Goal: Information Seeking & Learning: Compare options

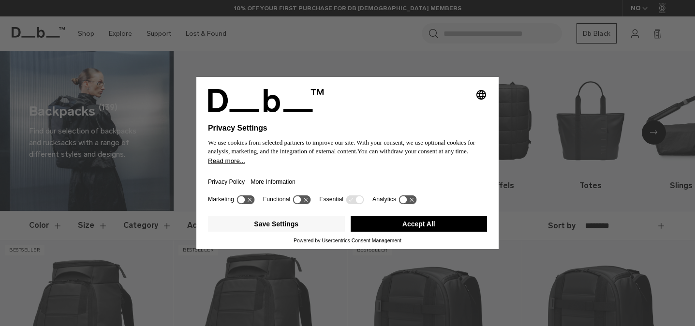
click at [431, 226] on button "Accept All" at bounding box center [419, 223] width 137 height 15
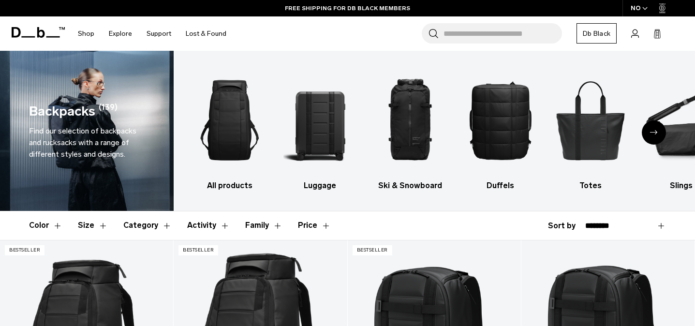
click at [651, 137] on div "Next slide" at bounding box center [654, 132] width 24 height 24
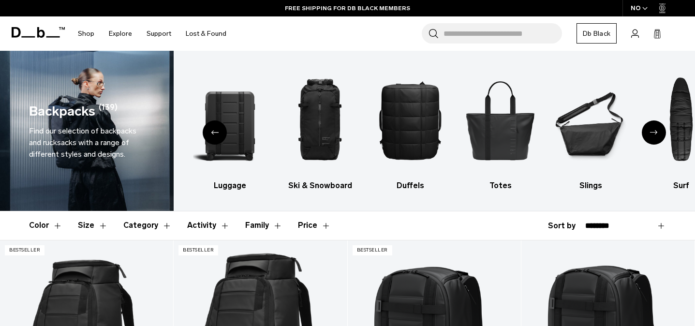
click at [651, 137] on div "Next slide" at bounding box center [654, 132] width 24 height 24
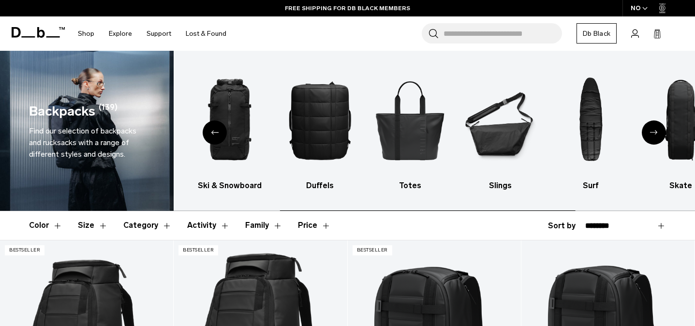
click at [651, 137] on div "Next slide" at bounding box center [654, 132] width 24 height 24
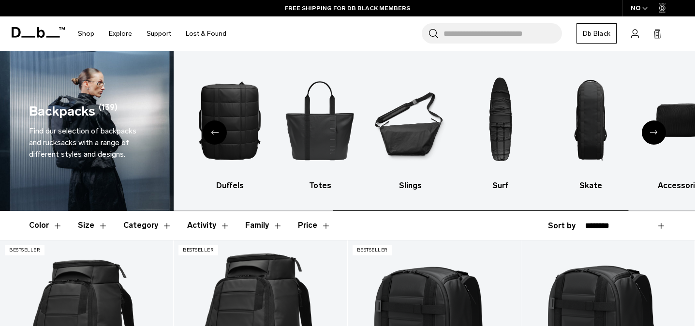
click at [651, 137] on div "Next slide" at bounding box center [654, 132] width 24 height 24
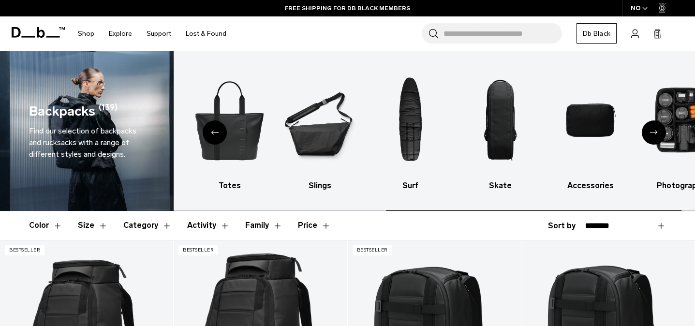
click at [651, 137] on div "Next slide" at bounding box center [654, 132] width 24 height 24
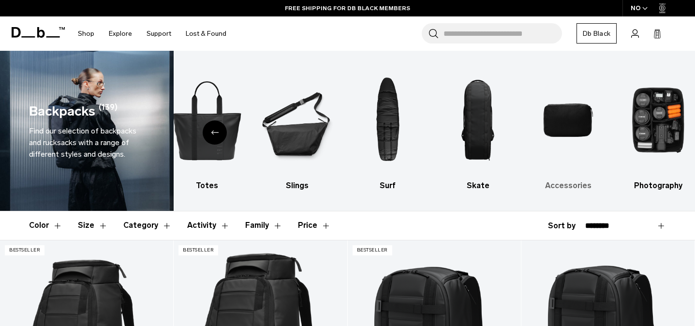
click at [561, 126] on img "9 / 10" at bounding box center [567, 120] width 73 height 110
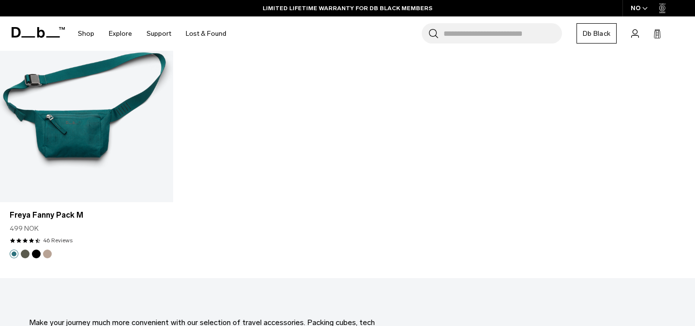
scroll to position [2843, 0]
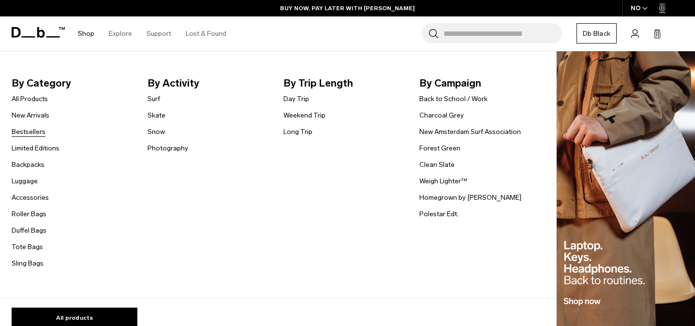
click at [35, 131] on link "Bestsellers" at bounding box center [29, 132] width 34 height 10
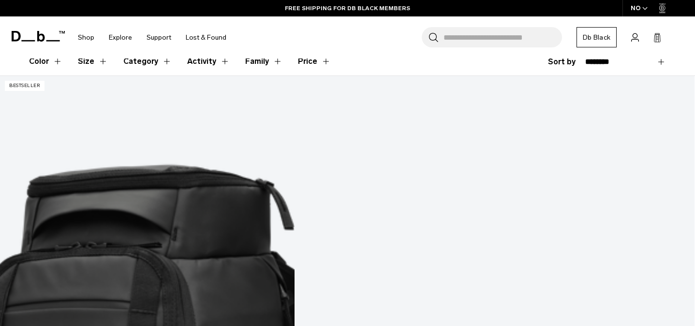
scroll to position [268, 0]
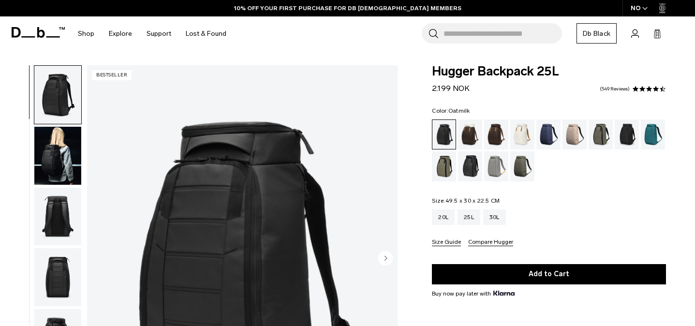
click at [521, 136] on div "Oatmilk" at bounding box center [522, 134] width 25 height 30
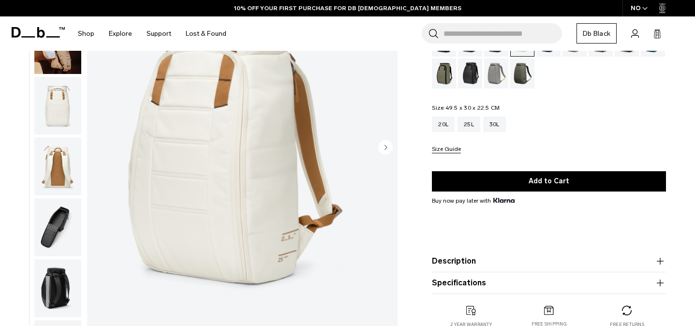
click at [390, 150] on circle "Next slide" at bounding box center [385, 147] width 15 height 15
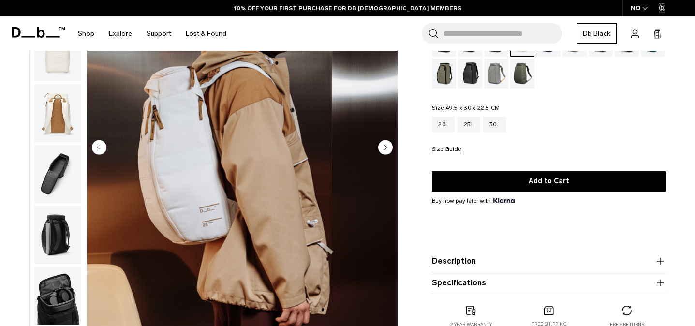
scroll to position [61, 0]
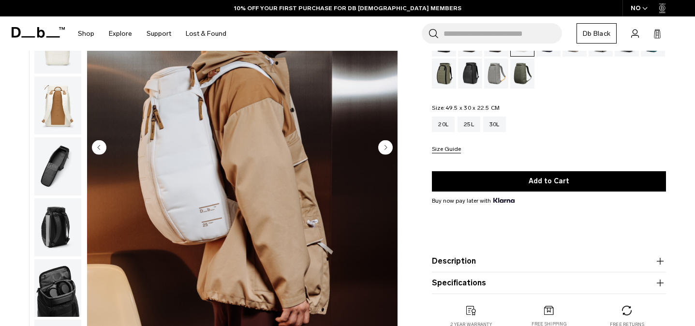
click at [390, 150] on circle "Next slide" at bounding box center [385, 147] width 15 height 15
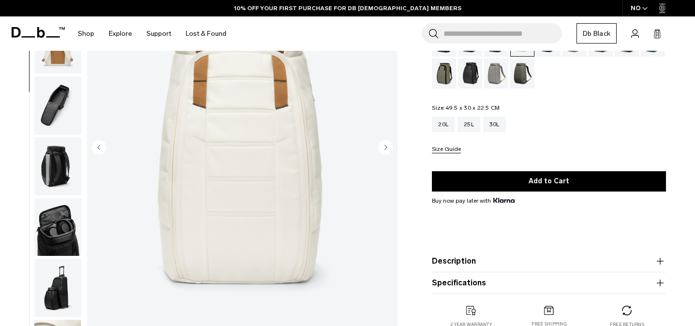
click at [390, 150] on circle "Next slide" at bounding box center [385, 147] width 15 height 15
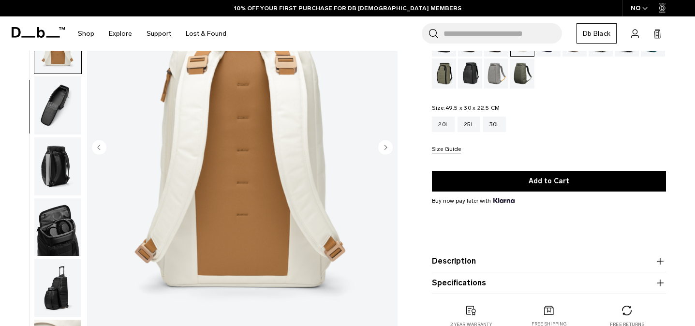
scroll to position [158, 0]
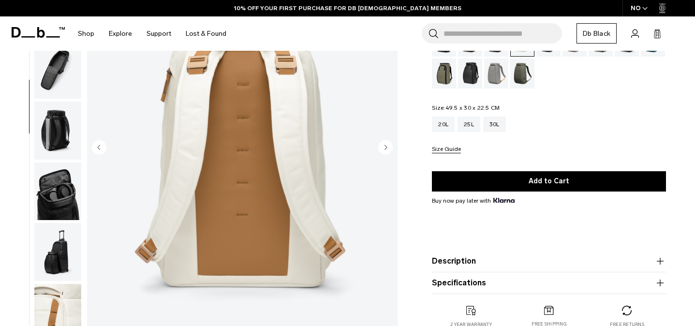
click at [390, 150] on circle "Next slide" at bounding box center [385, 147] width 15 height 15
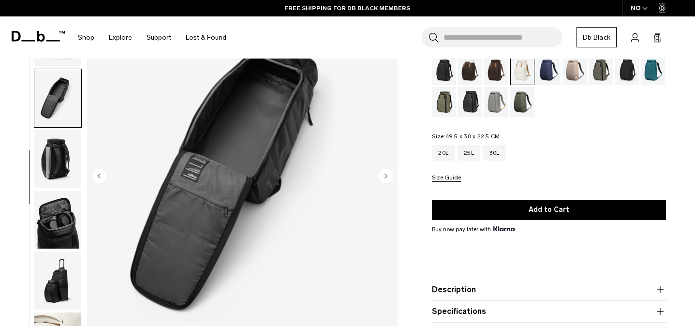
scroll to position [86, 0]
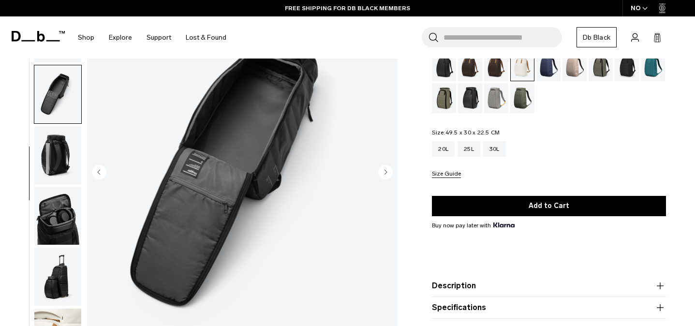
click at [389, 172] on circle "Next slide" at bounding box center [385, 172] width 15 height 15
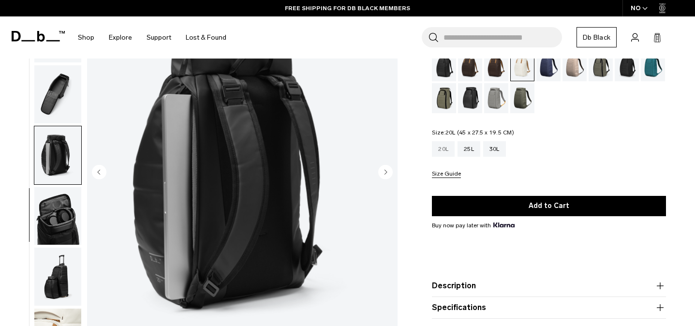
click at [443, 147] on div "20L" at bounding box center [443, 148] width 23 height 15
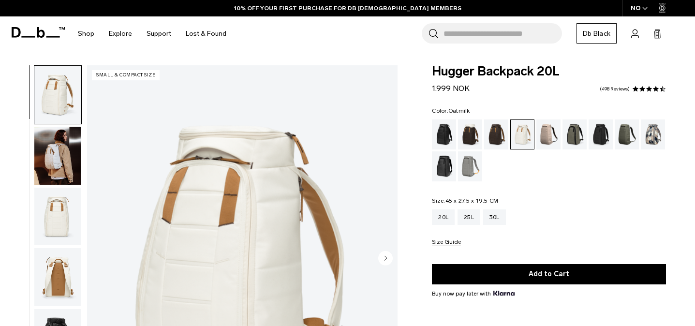
click at [41, 158] on img "button" at bounding box center [57, 156] width 47 height 58
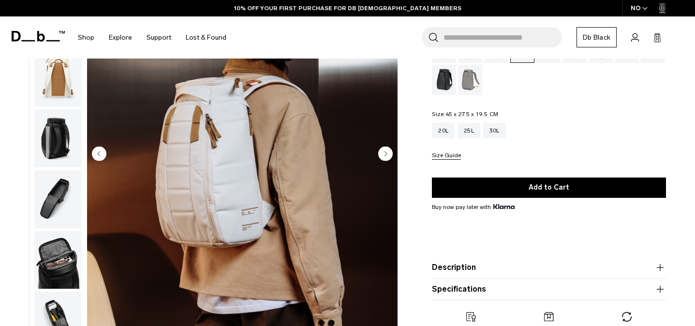
scroll to position [105, 0]
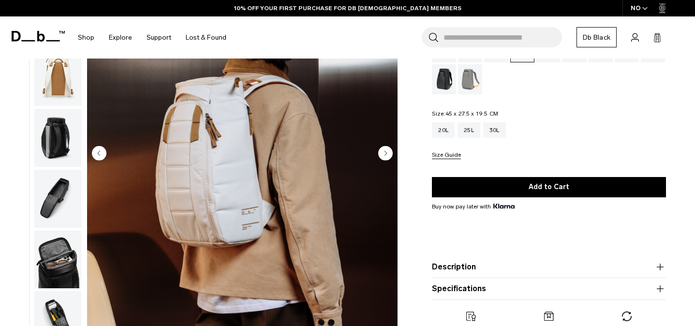
click at [381, 157] on circle "Next slide" at bounding box center [385, 153] width 15 height 15
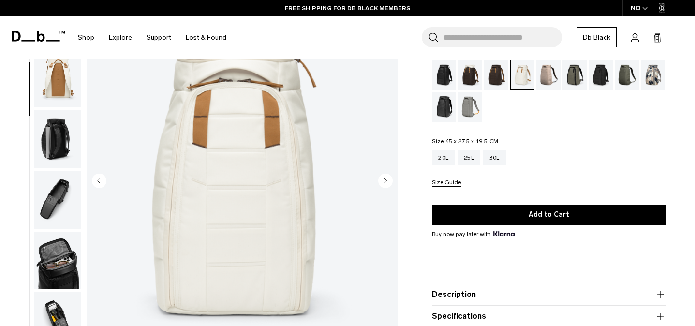
scroll to position [78, 0]
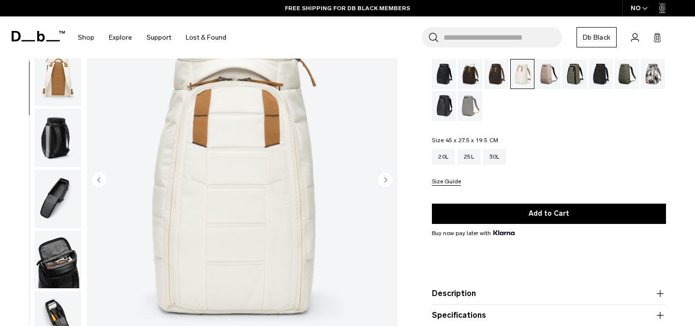
click at [55, 140] on img "button" at bounding box center [57, 138] width 47 height 58
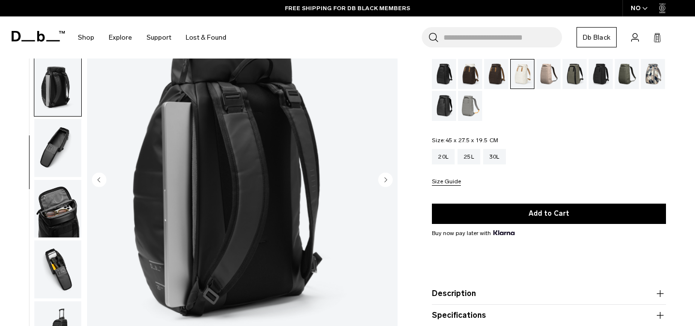
scroll to position [172, 0]
click at [60, 196] on img "button" at bounding box center [57, 210] width 47 height 58
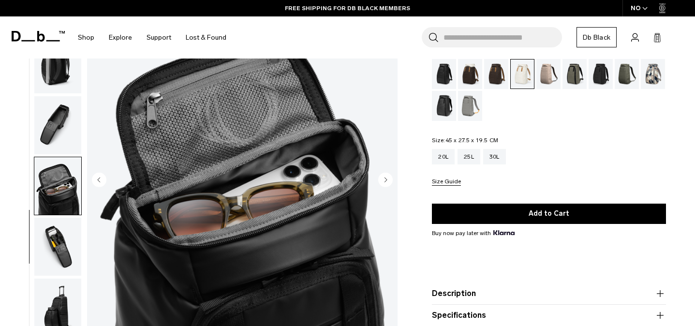
scroll to position [219, 0]
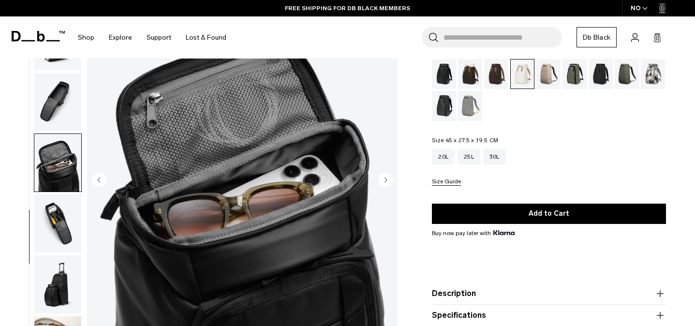
click at [60, 211] on img "button" at bounding box center [57, 223] width 47 height 58
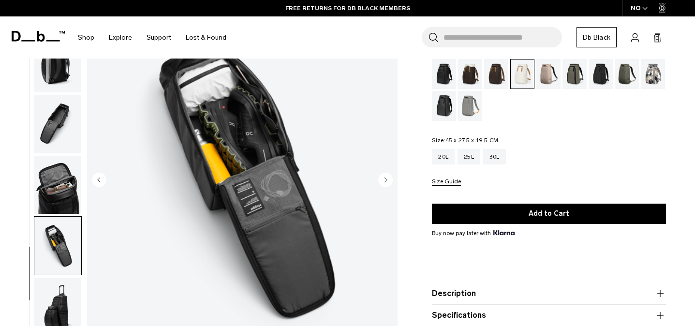
scroll to position [191, 0]
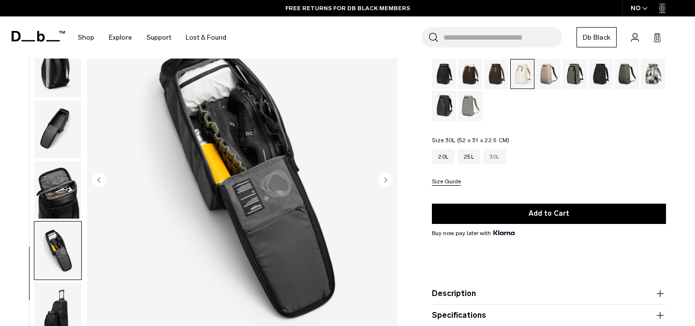
click at [505, 158] on div "30L" at bounding box center [494, 156] width 23 height 15
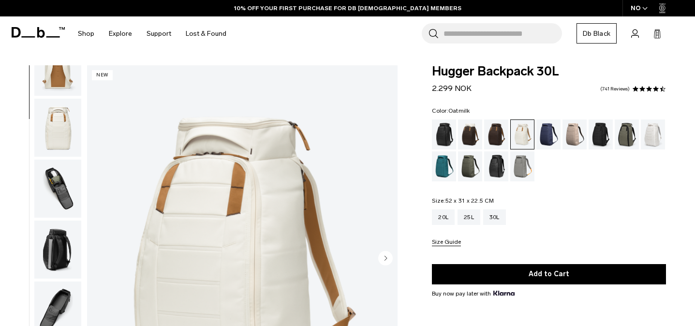
click at [51, 192] on img "button" at bounding box center [57, 189] width 47 height 58
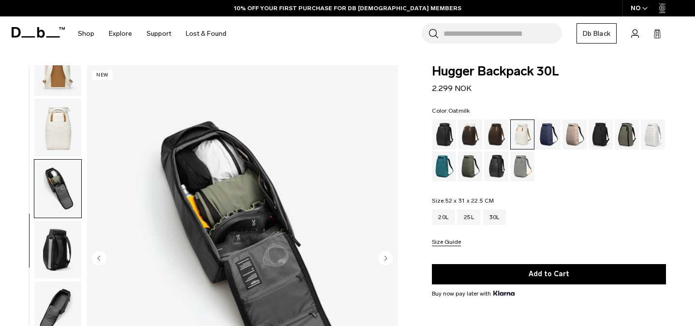
scroll to position [219, 0]
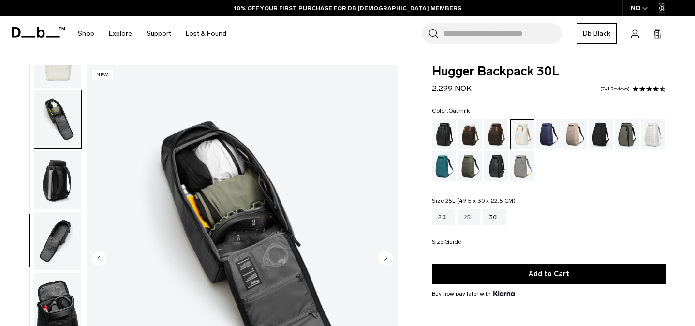
click at [465, 220] on div "25L" at bounding box center [468, 216] width 23 height 15
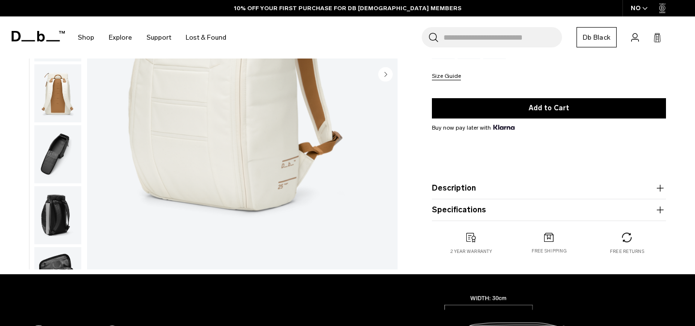
scroll to position [185, 0]
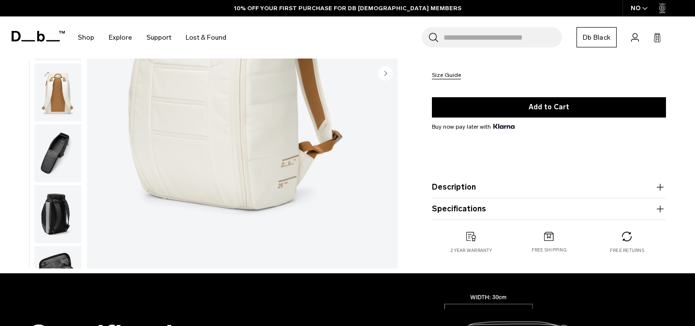
click at [48, 158] on img "button" at bounding box center [57, 153] width 47 height 58
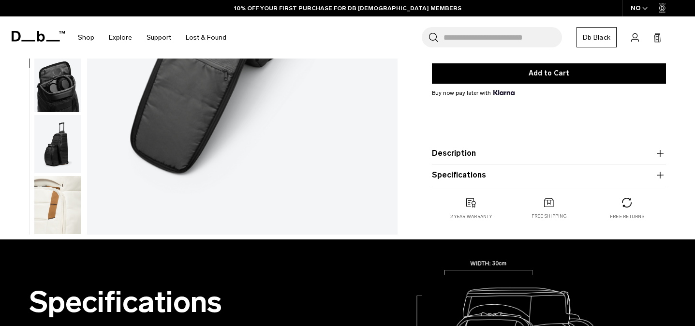
scroll to position [217, 0]
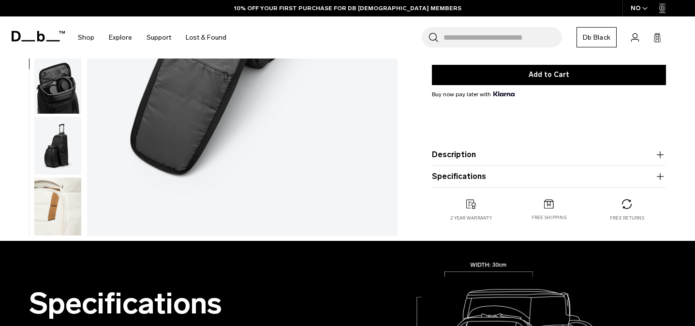
click at [52, 135] on img "button" at bounding box center [57, 146] width 47 height 58
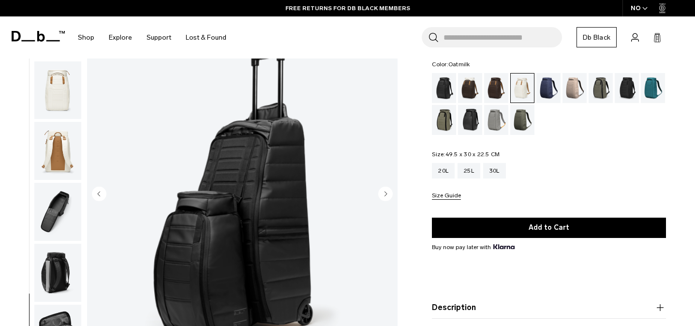
scroll to position [0, 0]
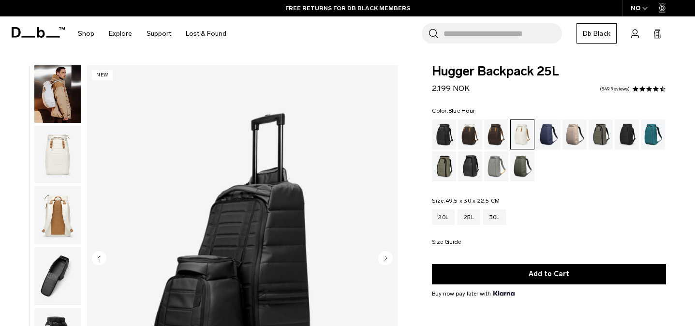
click at [550, 144] on div "Blue Hour" at bounding box center [548, 134] width 25 height 30
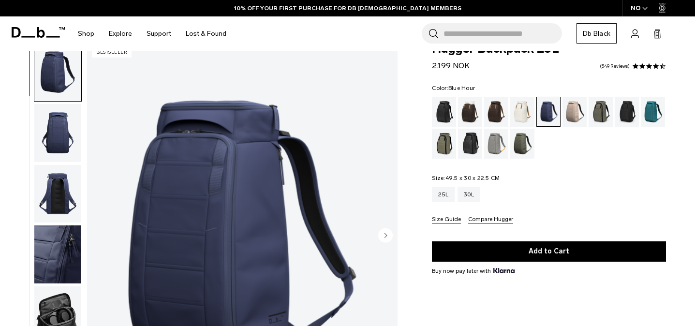
scroll to position [26, 0]
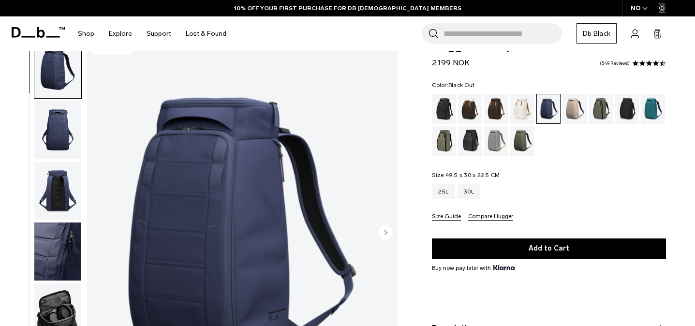
click at [441, 100] on div "Black Out" at bounding box center [444, 109] width 25 height 30
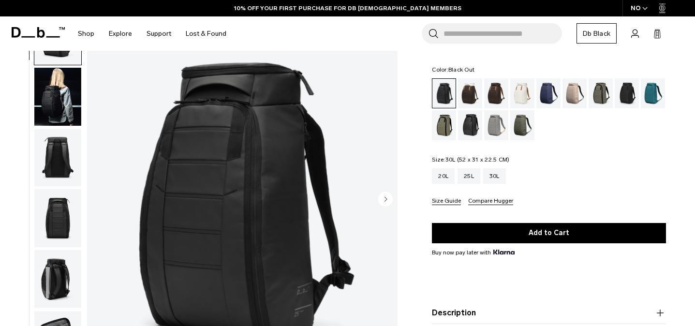
scroll to position [54, 0]
